Goal: Task Accomplishment & Management: Use online tool/utility

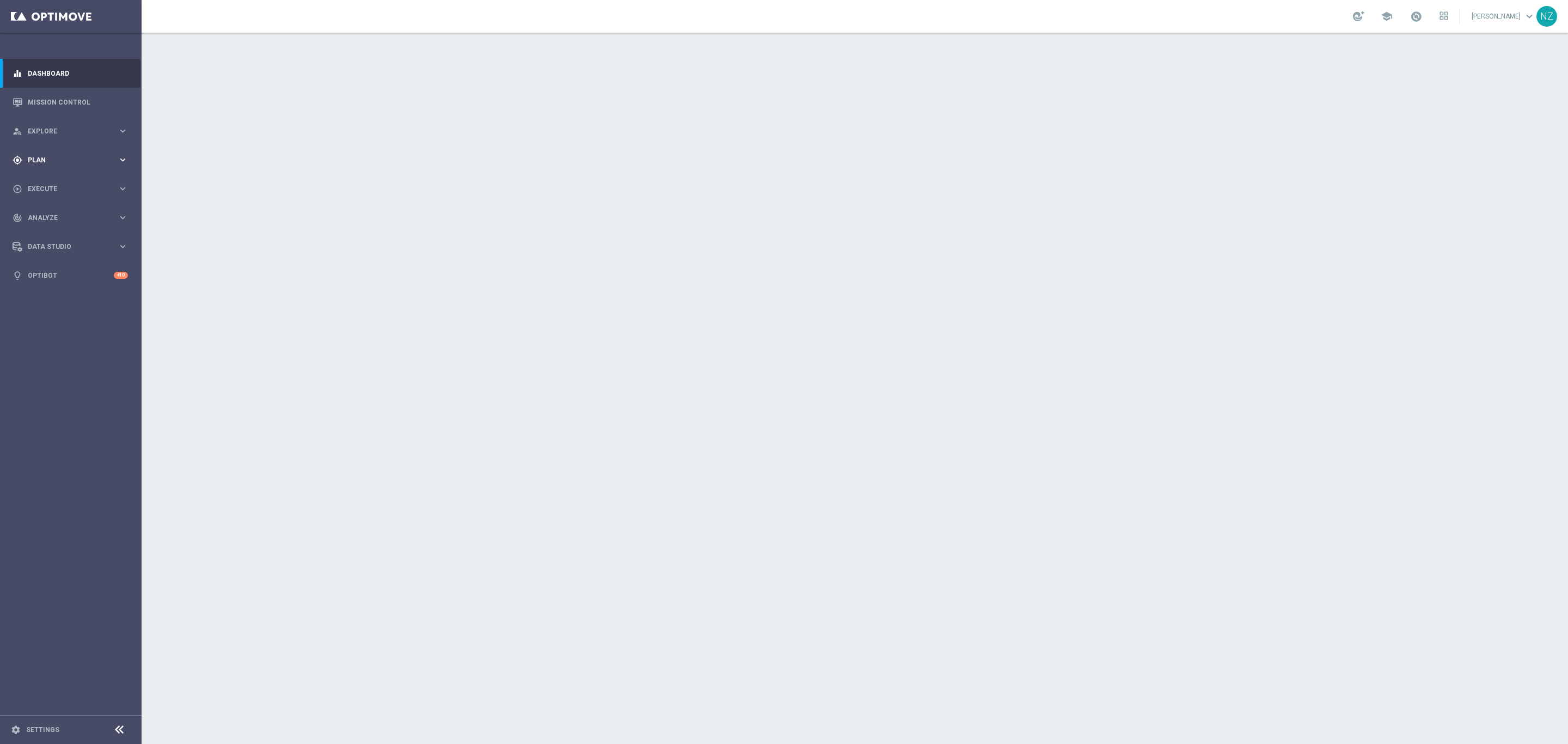
click at [57, 154] on div "gps_fixed Plan keyboard_arrow_right" at bounding box center [70, 160] width 141 height 29
click at [44, 299] on span "Analyze" at bounding box center [73, 299] width 90 height 6
click at [52, 238] on link "Customer 360" at bounding box center [71, 240] width 85 height 9
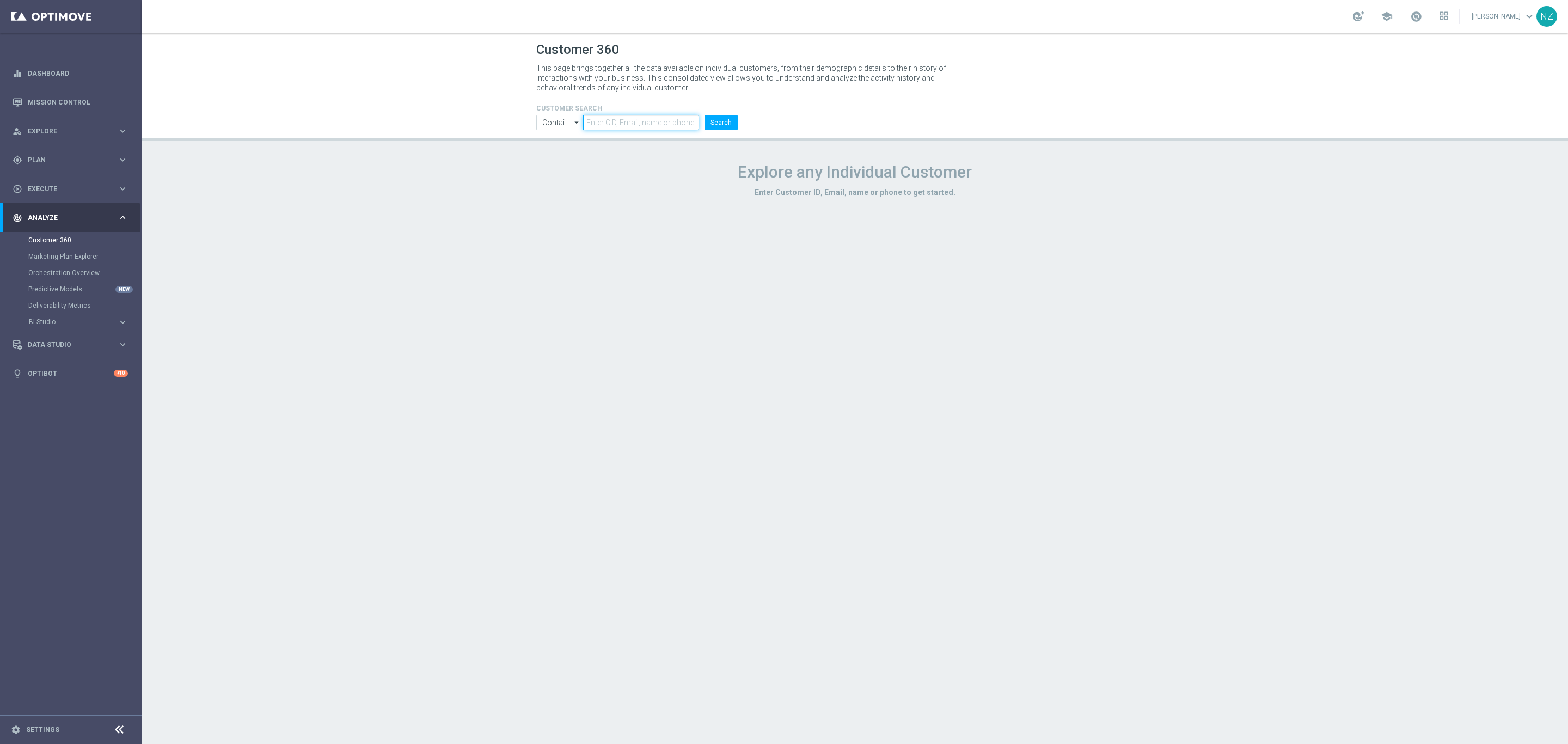
click at [652, 116] on input "text" at bounding box center [641, 123] width 116 height 15
paste input "10412924673"
type input "10412924673"
click at [704, 115] on button "Search" at bounding box center [721, 123] width 33 height 15
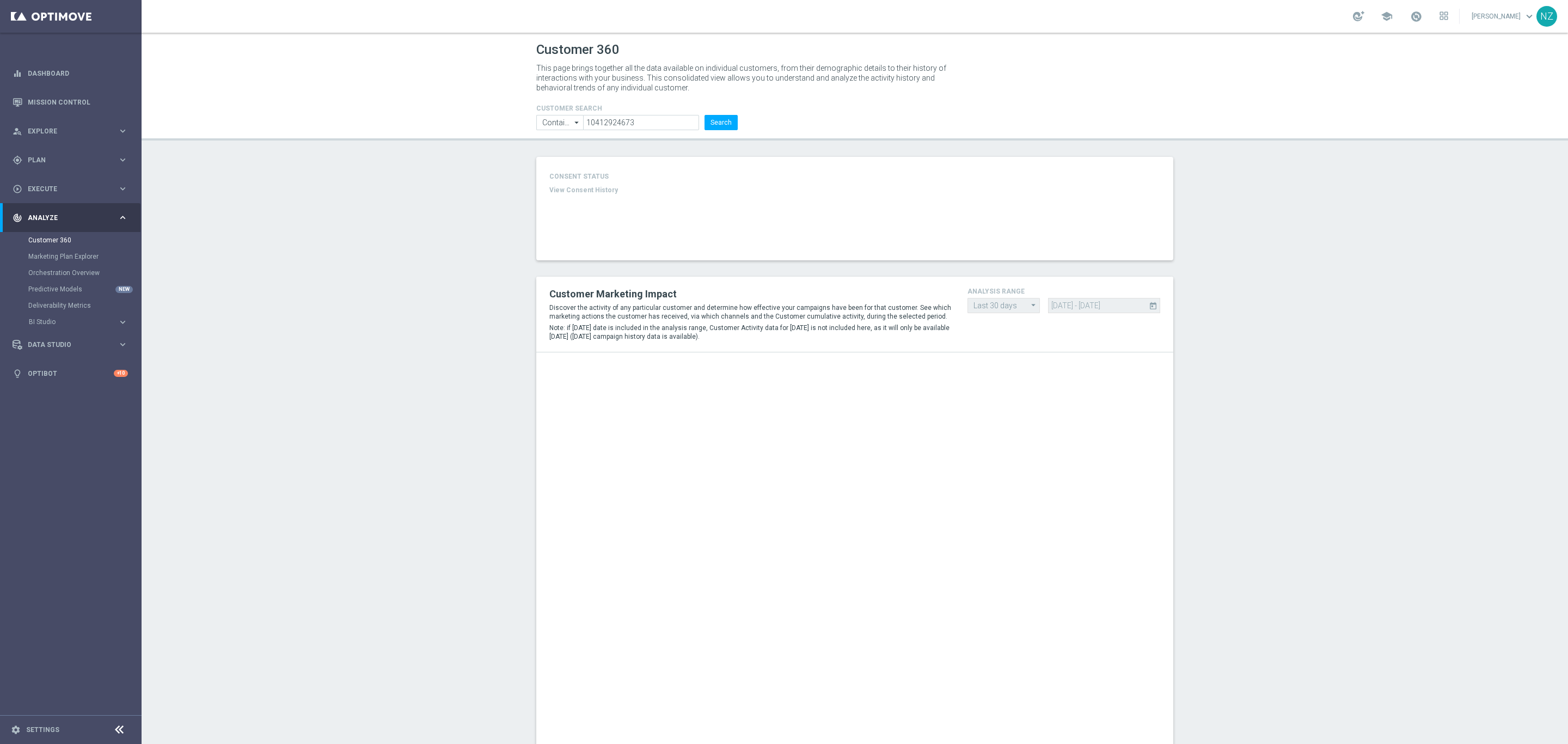
type input "Last 30 days"
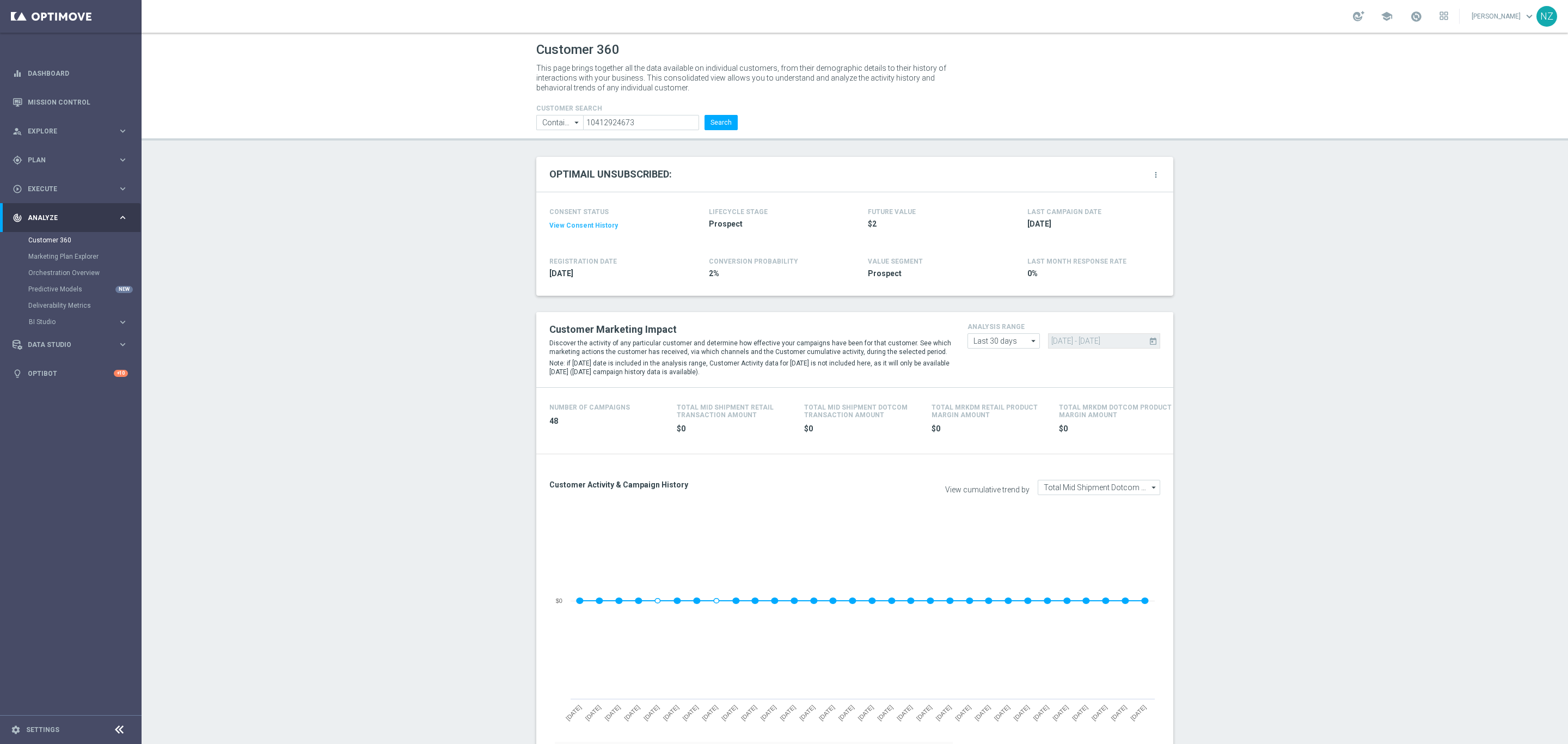
drag, startPoint x: 399, startPoint y: 276, endPoint x: 154, endPoint y: 242, distance: 247.3
click at [77, 106] on link "Mission Control" at bounding box center [78, 103] width 100 height 29
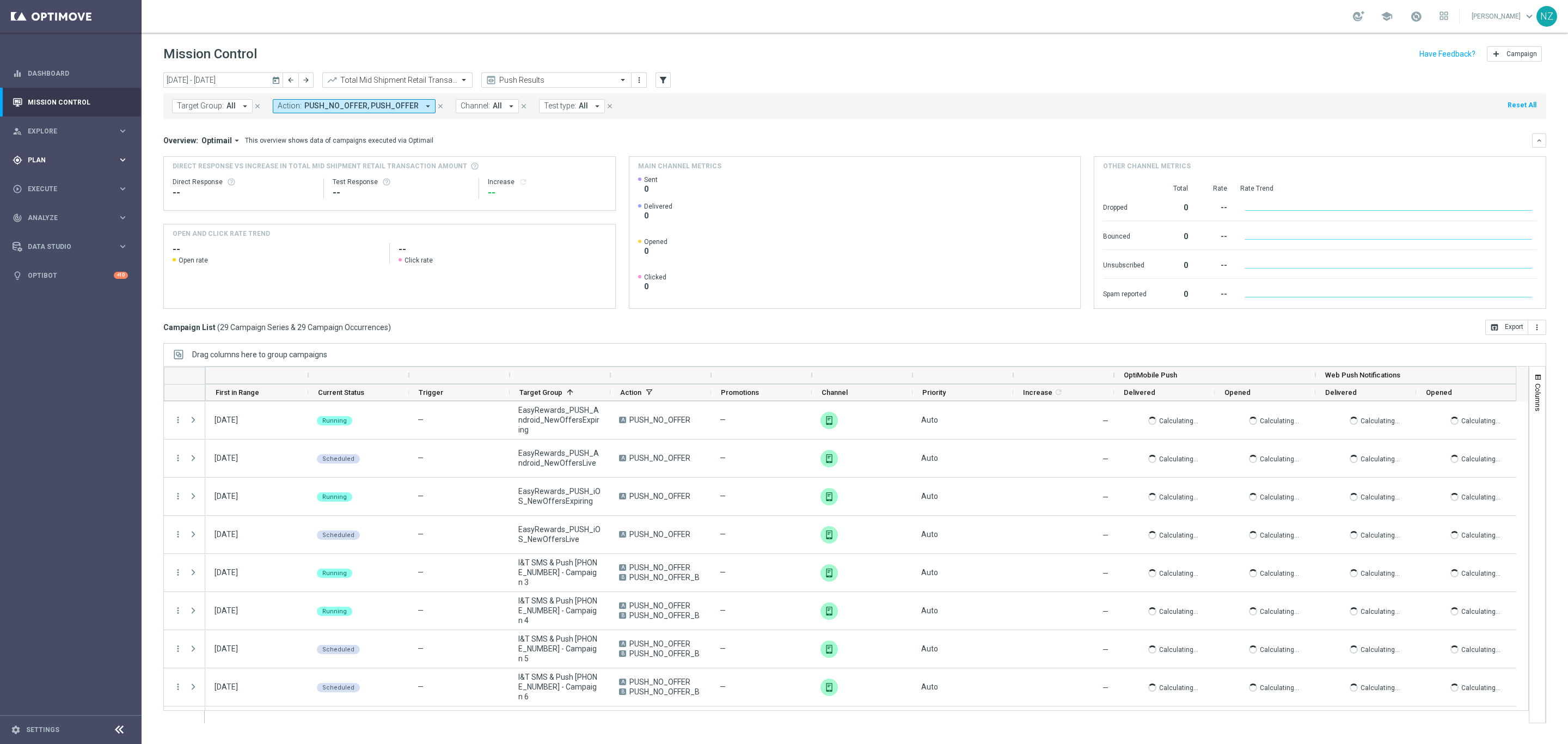
click at [55, 160] on span "Plan" at bounding box center [73, 159] width 90 height 6
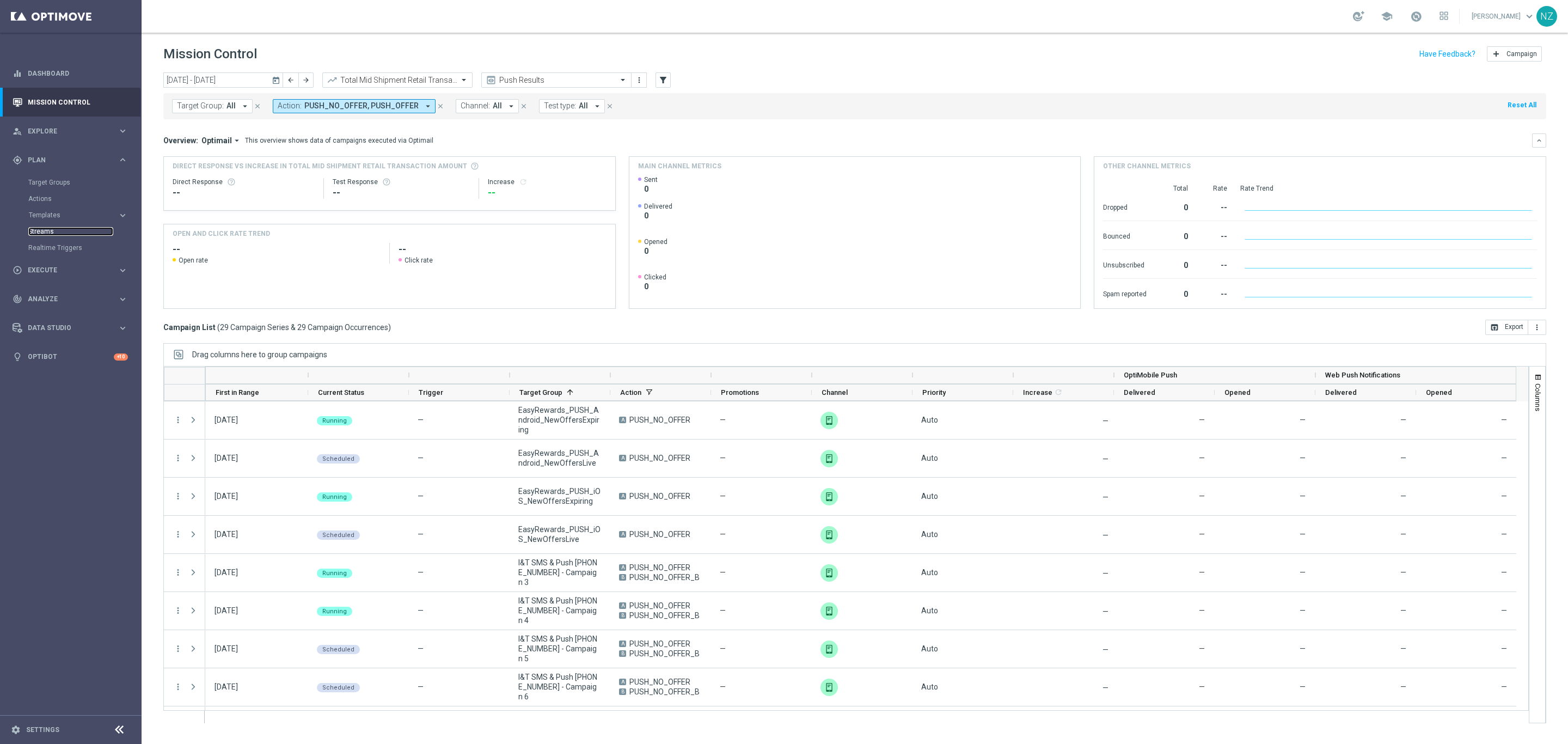
click at [47, 229] on link "Streams" at bounding box center [71, 231] width 85 height 9
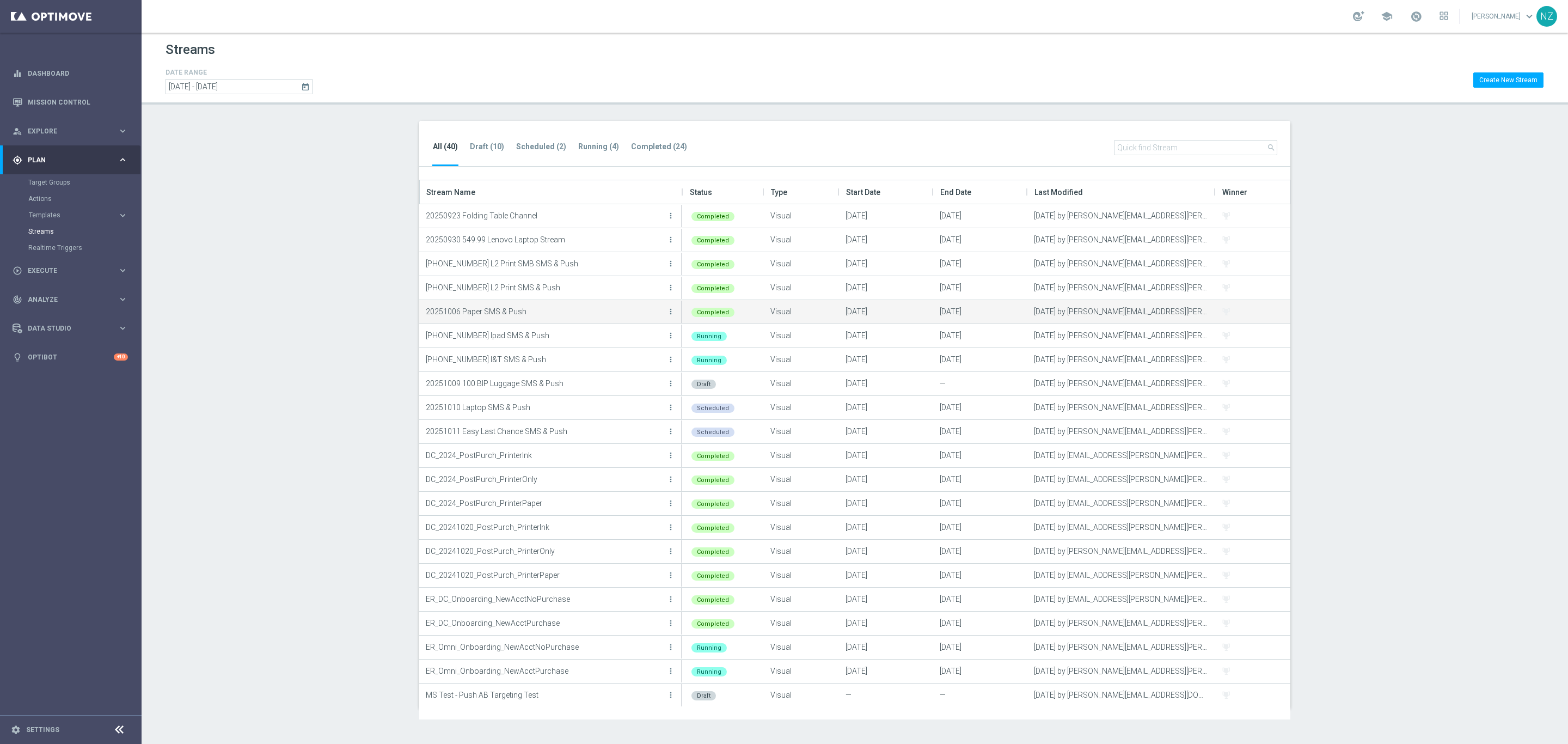
click at [675, 310] on button "more_vert" at bounding box center [670, 311] width 11 height 21
click at [640, 338] on span "Go To Stream Analysis" at bounding box center [629, 338] width 70 height 8
click at [672, 283] on icon "more_vert" at bounding box center [670, 287] width 9 height 9
click at [635, 320] on div "bar_chart Go To Stream Analysis" at bounding box center [621, 315] width 87 height 15
click at [672, 287] on icon "more_vert" at bounding box center [670, 287] width 9 height 9
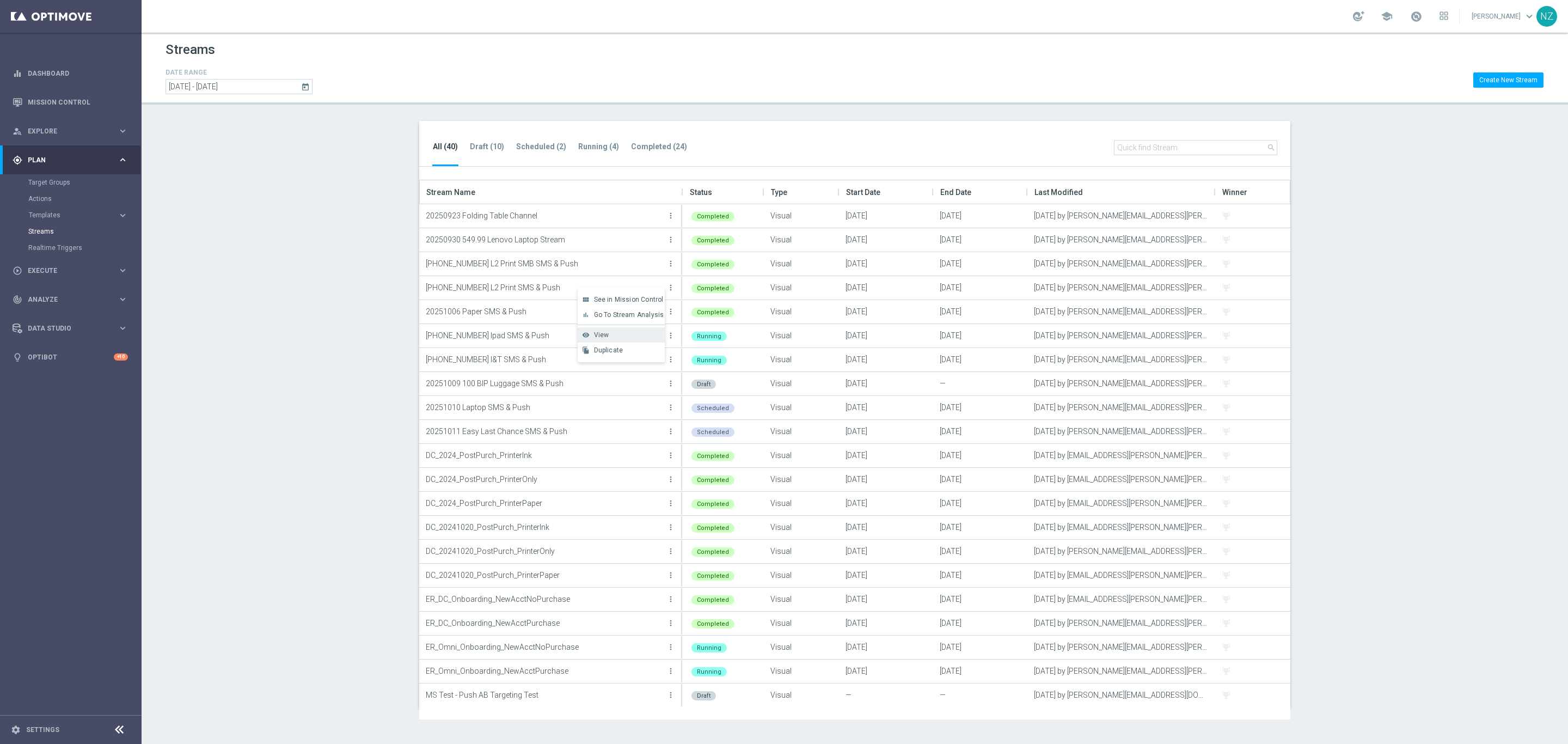
click at [642, 332] on div "View" at bounding box center [627, 335] width 66 height 8
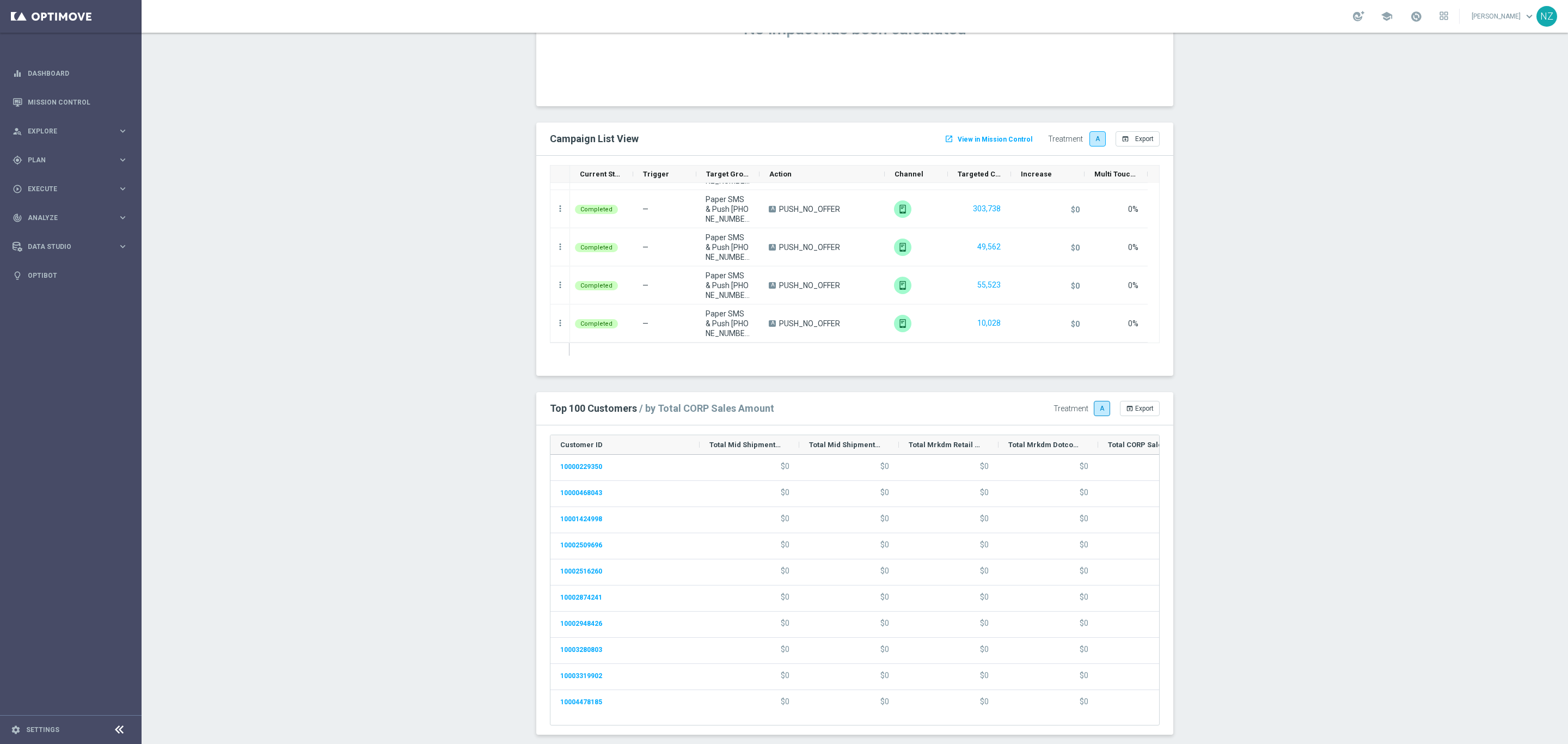
scroll to position [412, 0]
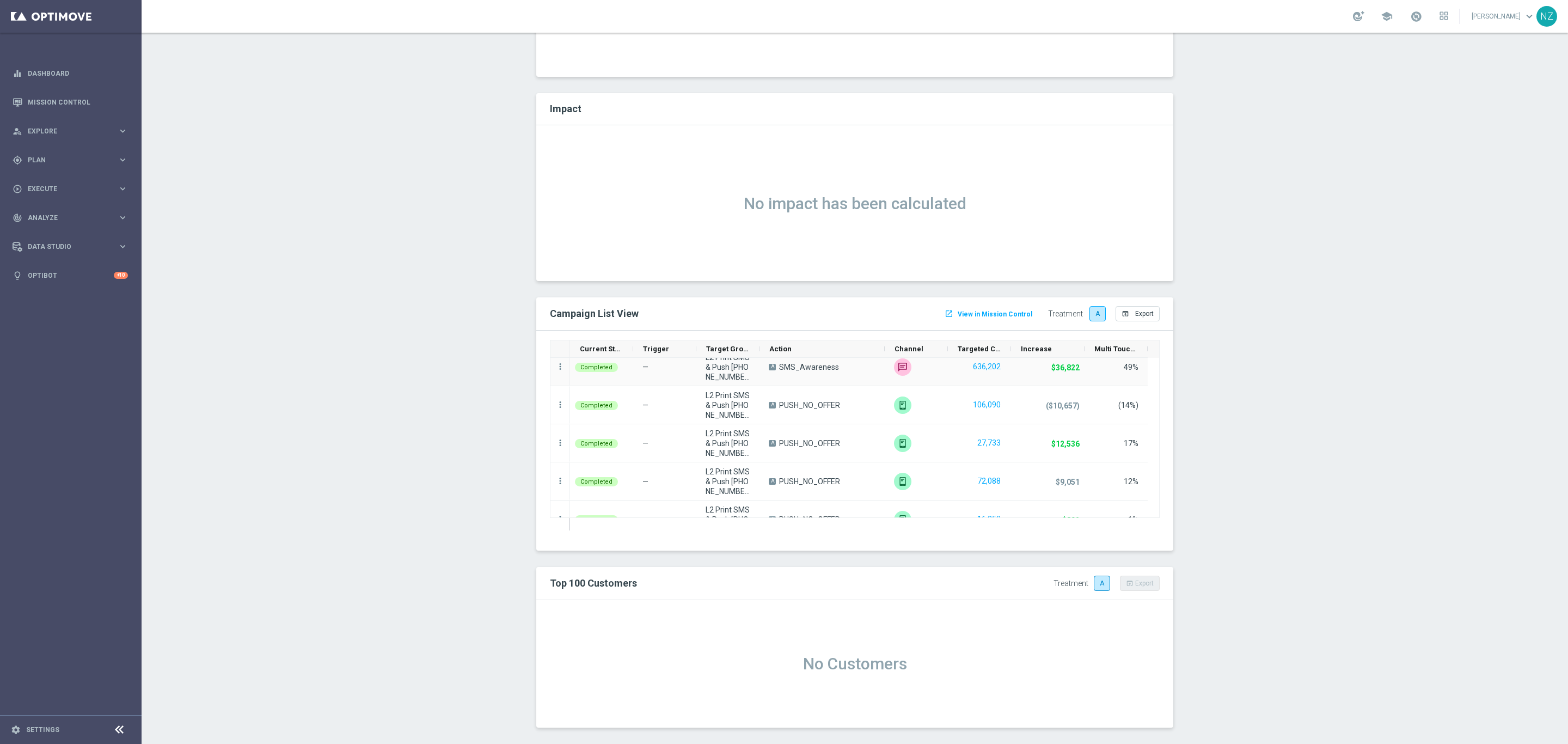
scroll to position [69, 0]
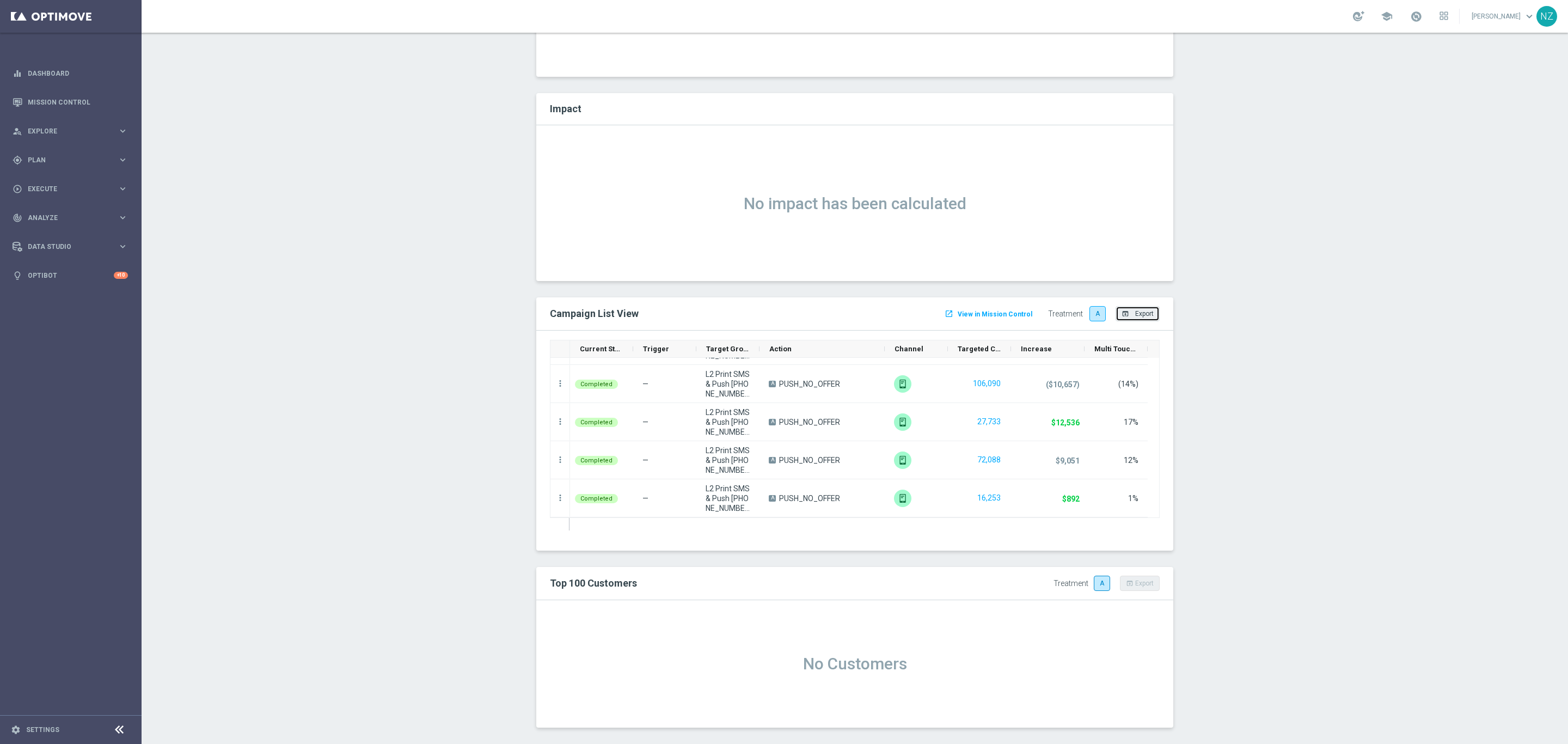
click at [1125, 312] on button "open_in_browser Export" at bounding box center [1137, 314] width 44 height 15
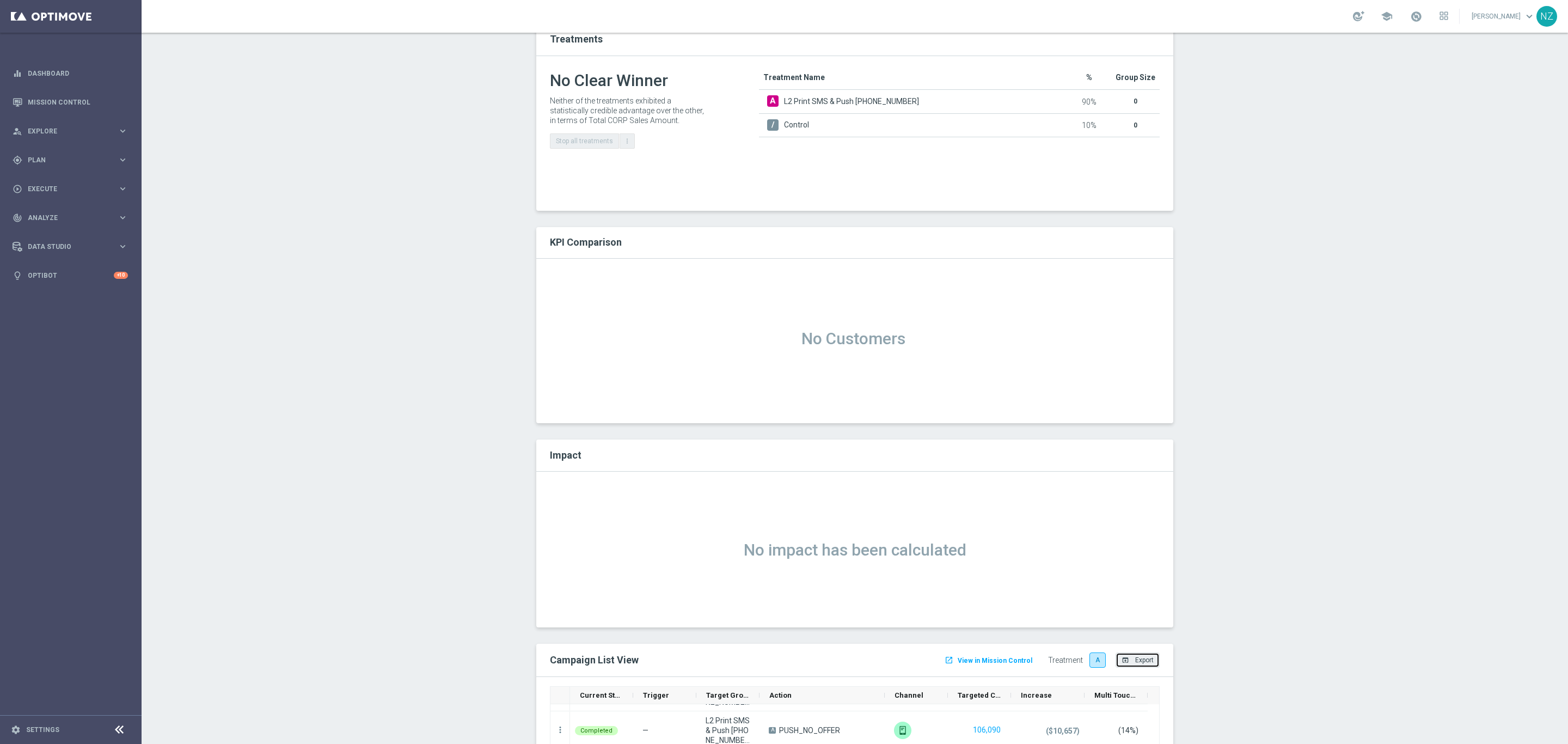
scroll to position [0, 0]
